Goal: Task Accomplishment & Management: Manage account settings

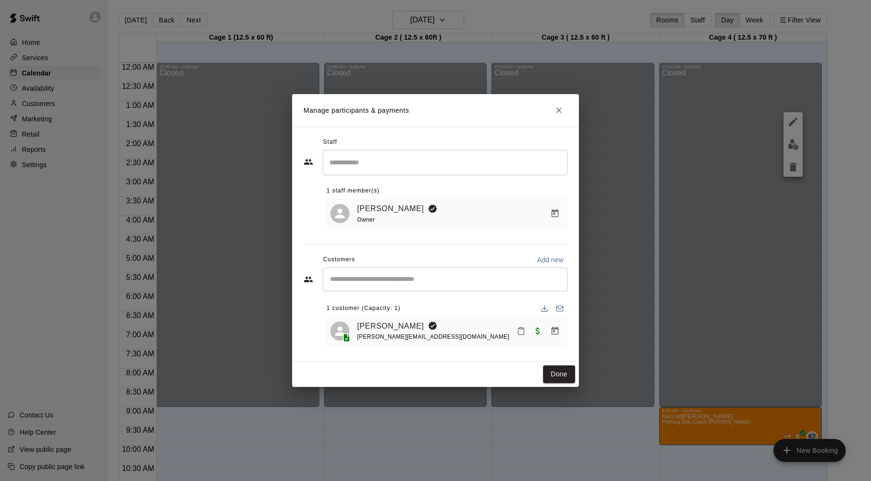
scroll to position [321, 0]
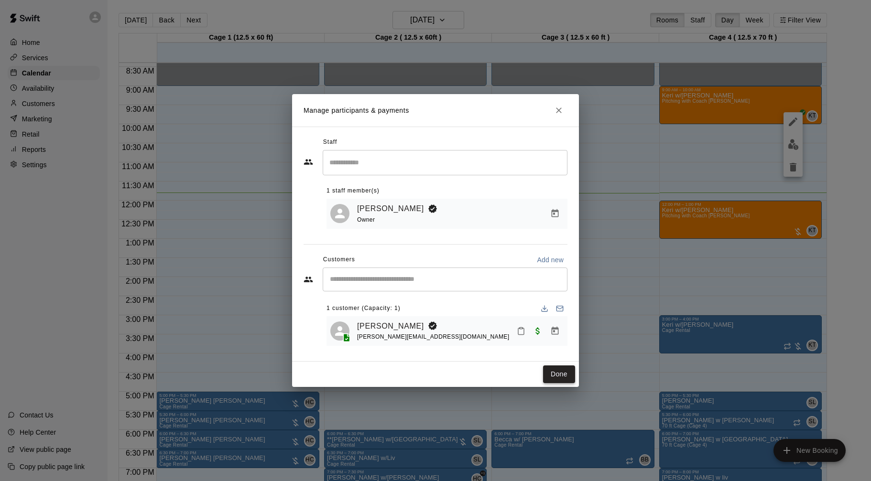
click at [561, 369] on button "Done" at bounding box center [559, 375] width 32 height 18
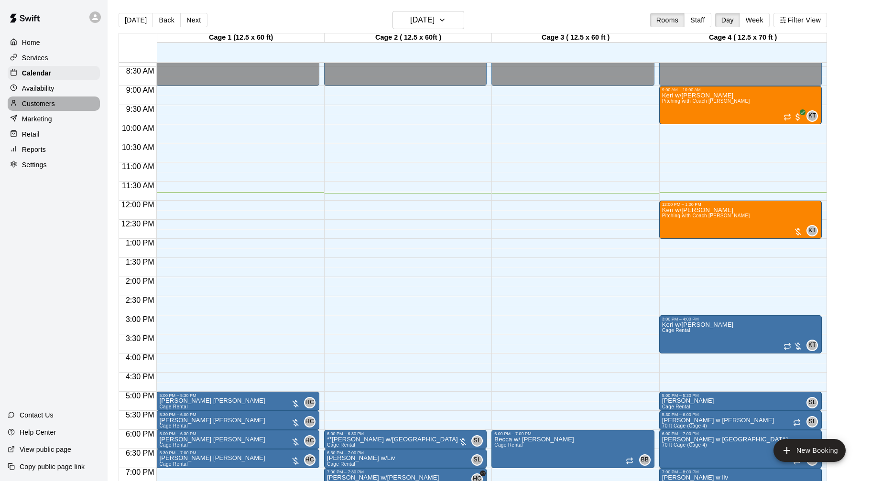
click at [62, 107] on div "Customers" at bounding box center [54, 104] width 92 height 14
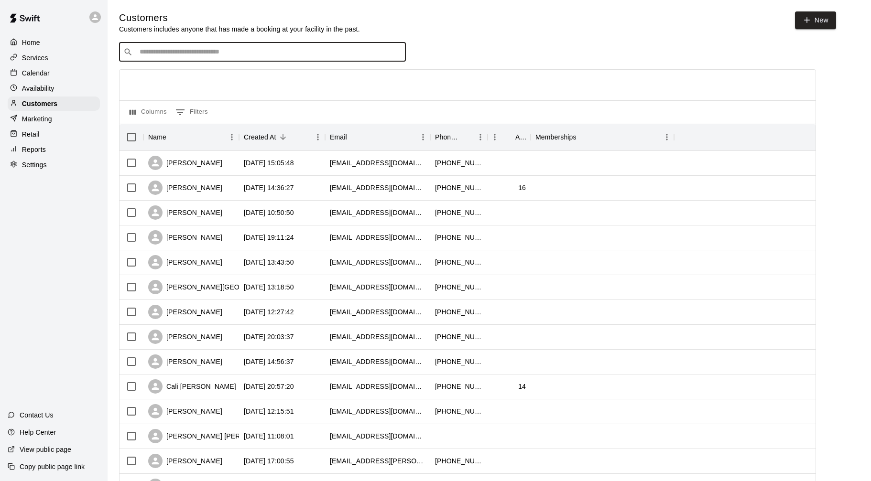
click at [218, 54] on input "Search customers by name or email" at bounding box center [269, 52] width 265 height 10
type input "****"
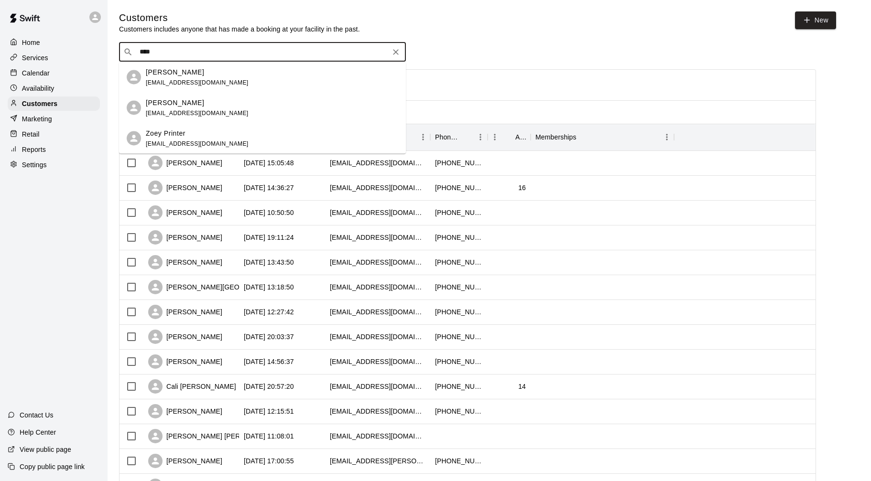
click at [213, 145] on span "[EMAIL_ADDRESS][DOMAIN_NAME]" at bounding box center [197, 143] width 103 height 7
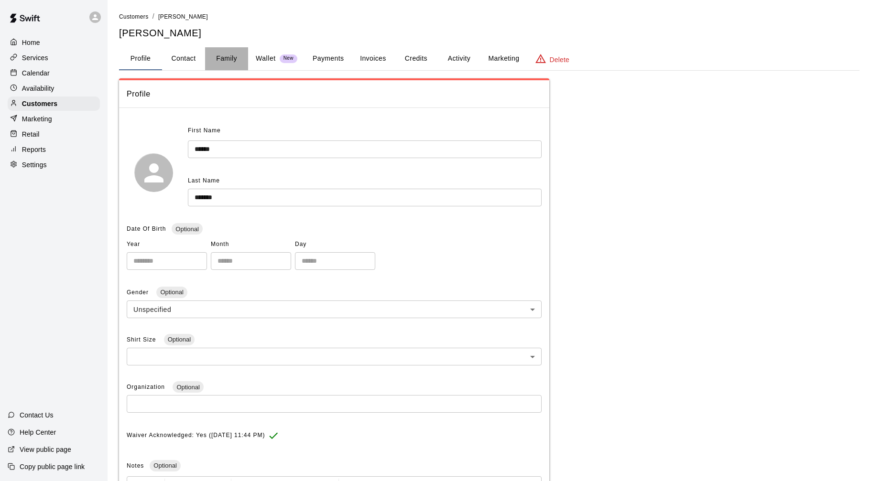
click at [230, 57] on button "Family" at bounding box center [226, 58] width 43 height 23
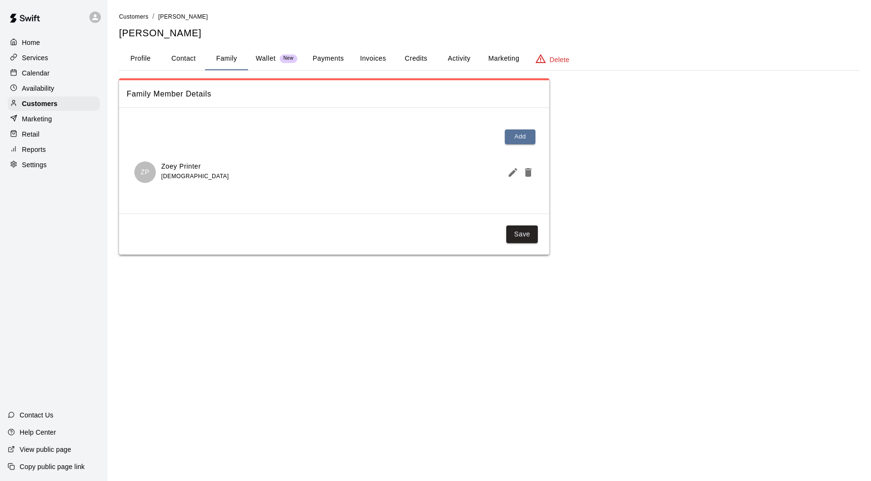
click at [174, 175] on span "[DEMOGRAPHIC_DATA]" at bounding box center [194, 176] width 67 height 7
click at [133, 60] on button "Profile" at bounding box center [140, 58] width 43 height 23
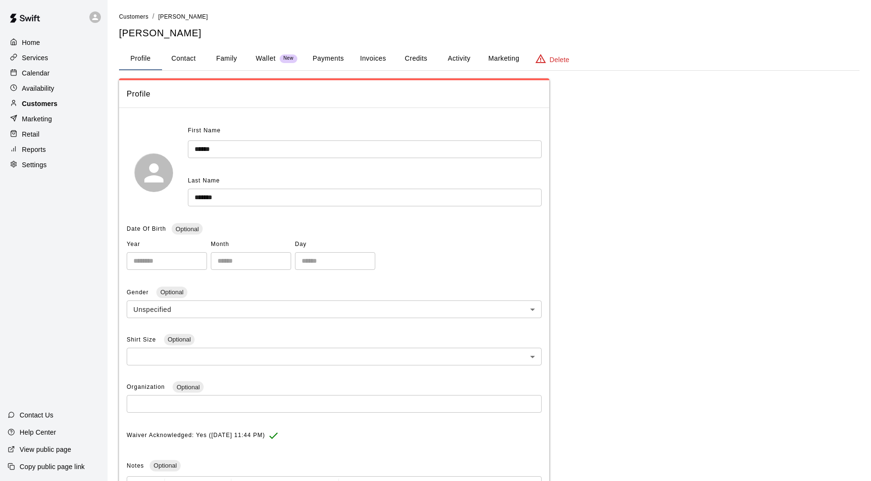
click at [78, 109] on div "Customers" at bounding box center [54, 104] width 92 height 14
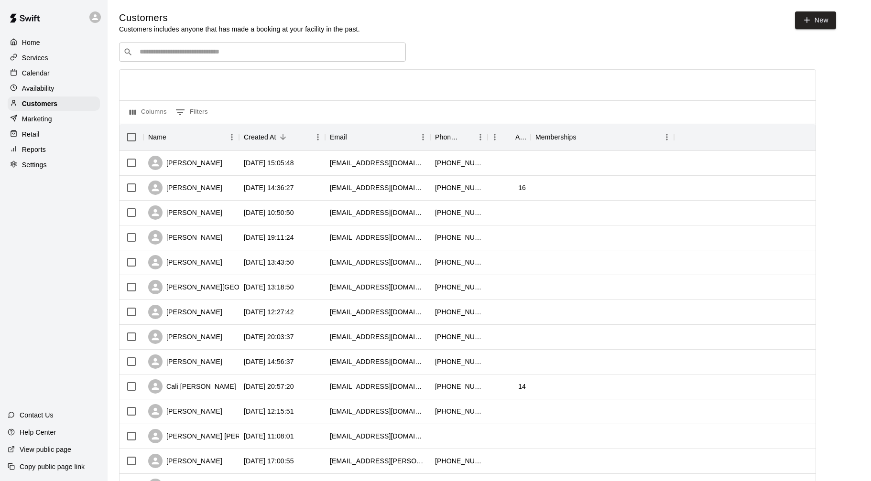
click at [212, 55] on input "Search customers by name or email" at bounding box center [269, 52] width 265 height 10
type input "****"
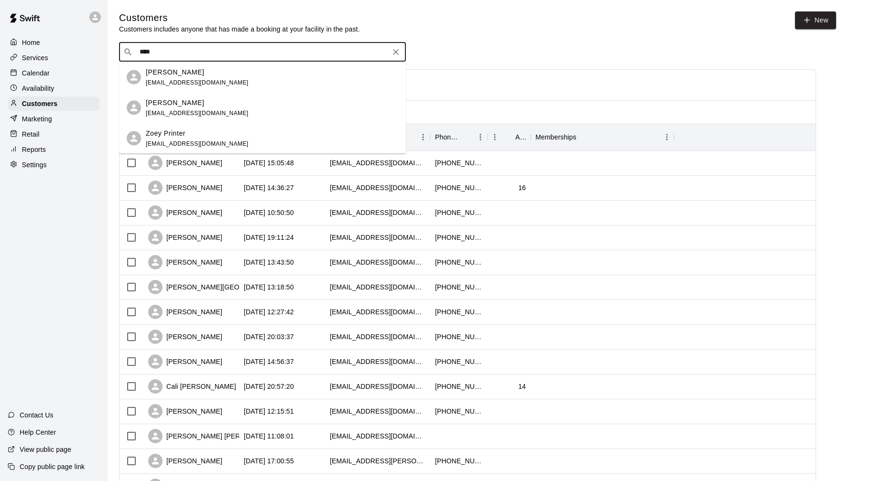
click at [204, 131] on div "Zoey Printer" at bounding box center [197, 133] width 103 height 10
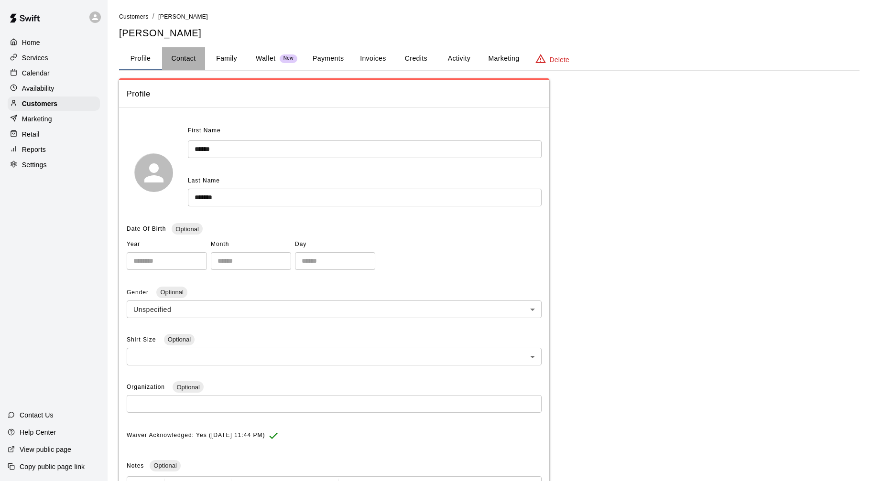
click at [168, 63] on button "Contact" at bounding box center [183, 58] width 43 height 23
select select "**"
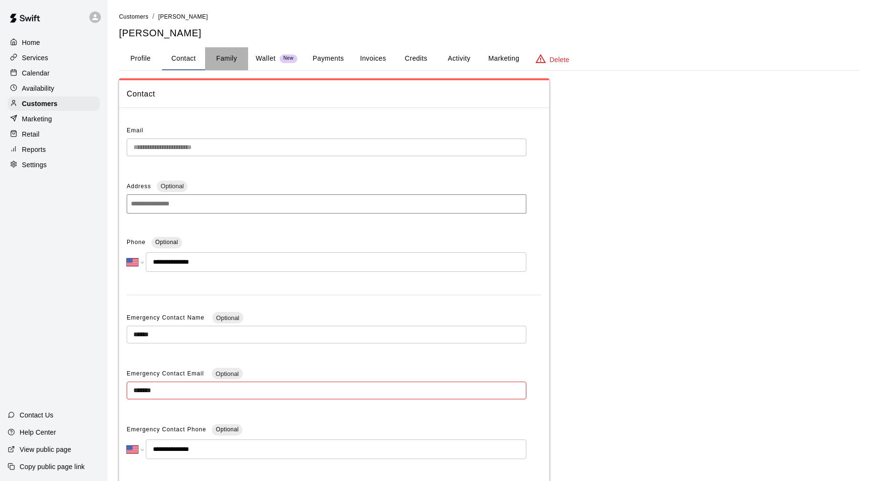
click at [234, 59] on button "Family" at bounding box center [226, 58] width 43 height 23
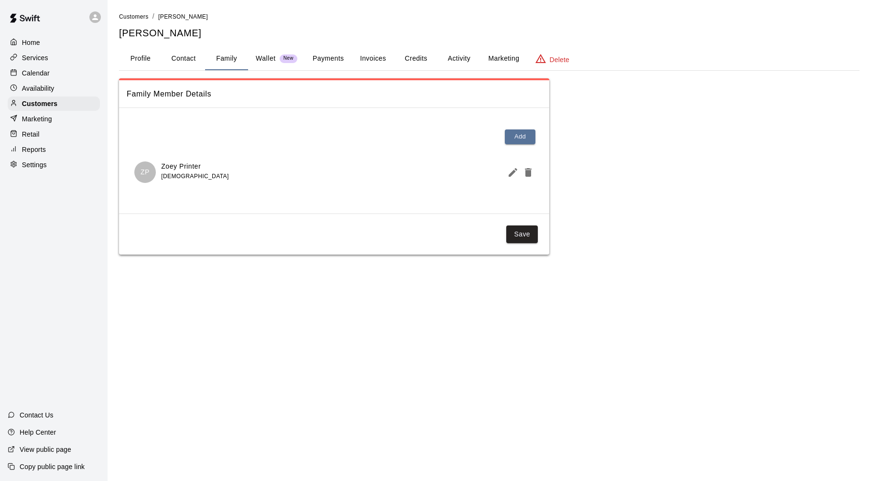
click at [265, 57] on p "Wallet" at bounding box center [266, 59] width 20 height 10
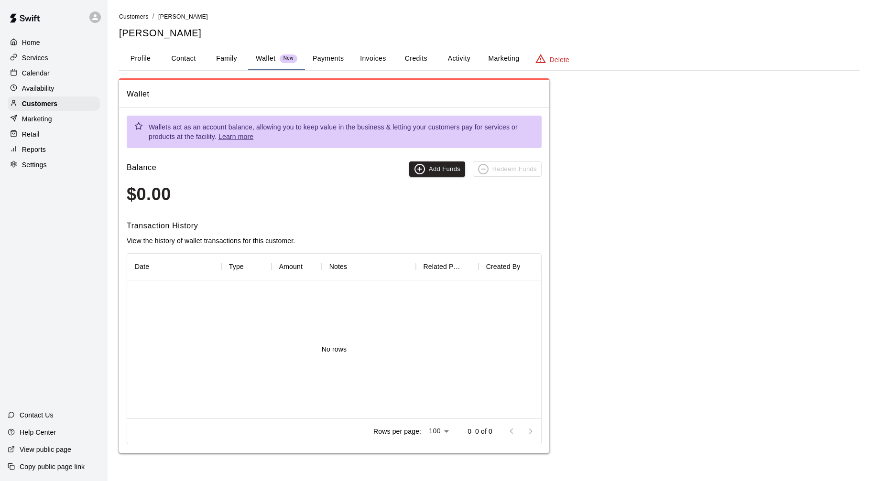
click at [330, 60] on button "Payments" at bounding box center [328, 58] width 46 height 23
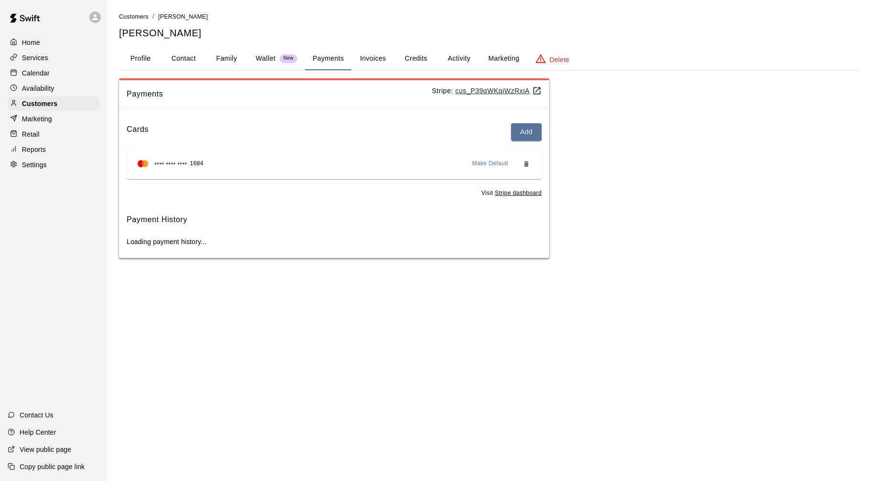
click at [381, 59] on button "Invoices" at bounding box center [372, 58] width 43 height 23
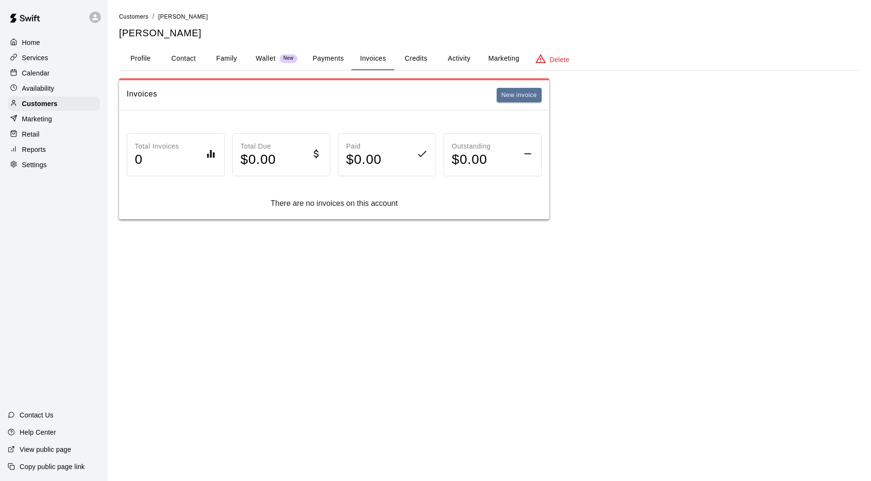
click at [231, 65] on button "Family" at bounding box center [226, 58] width 43 height 23
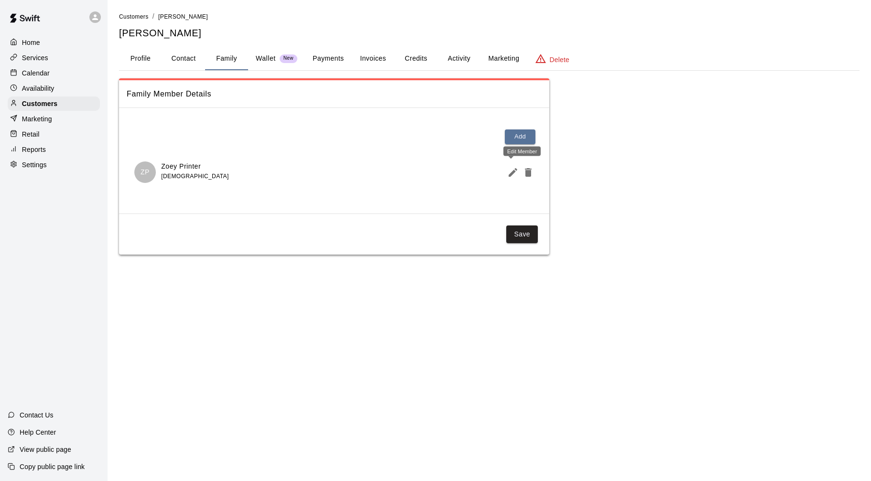
click at [511, 172] on icon "Edit Member" at bounding box center [512, 172] width 11 height 11
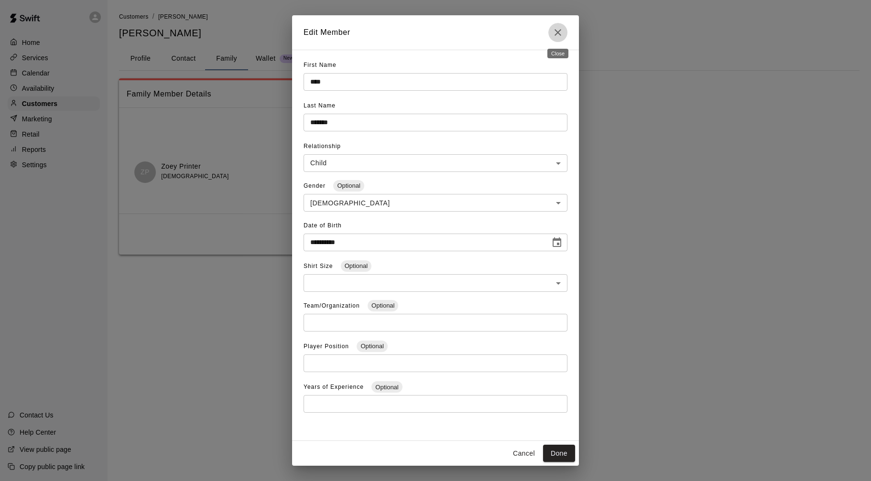
click at [555, 33] on icon "Close" at bounding box center [557, 32] width 11 height 11
